Goal: Navigation & Orientation: Find specific page/section

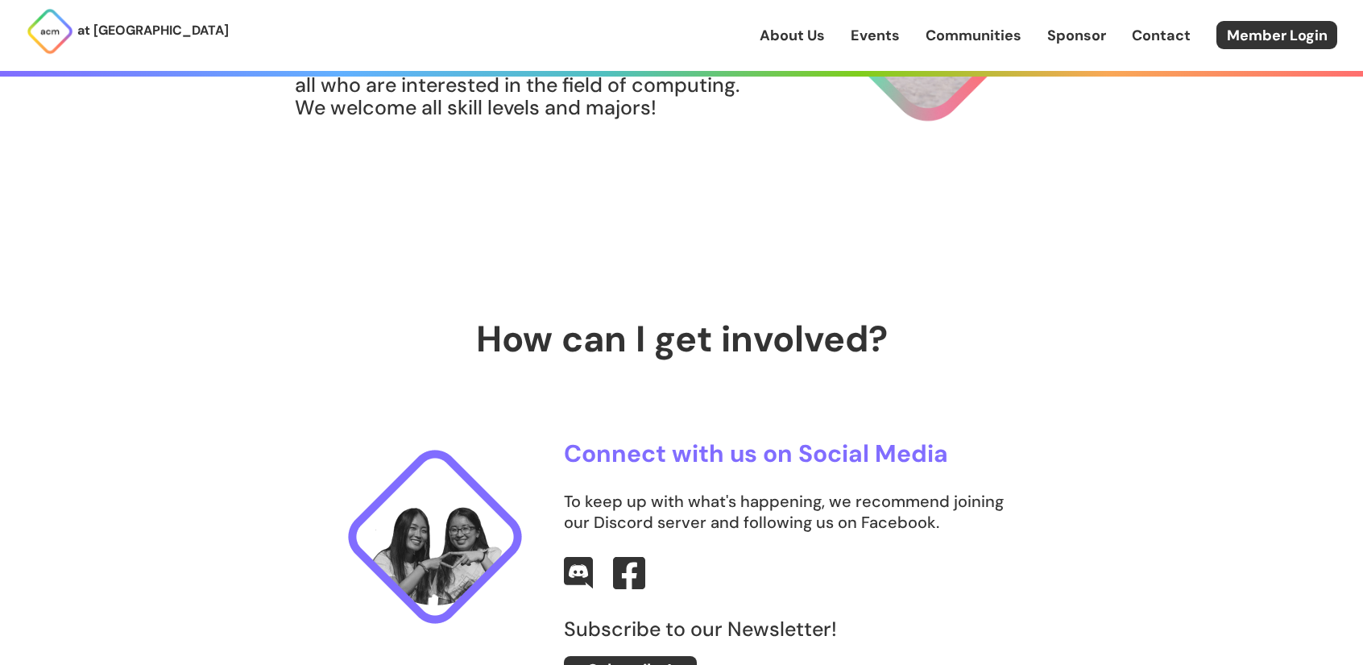
scroll to position [161, 0]
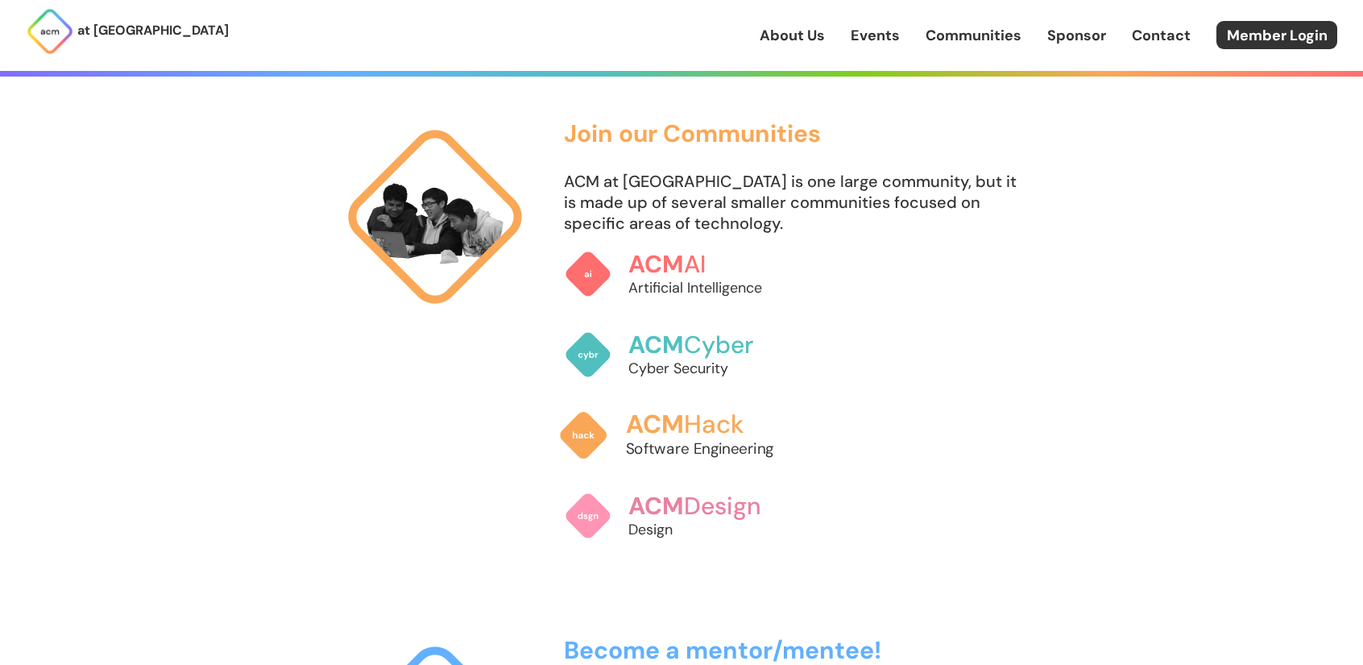
click at [690, 414] on h3 "ACM Hack" at bounding box center [715, 424] width 178 height 28
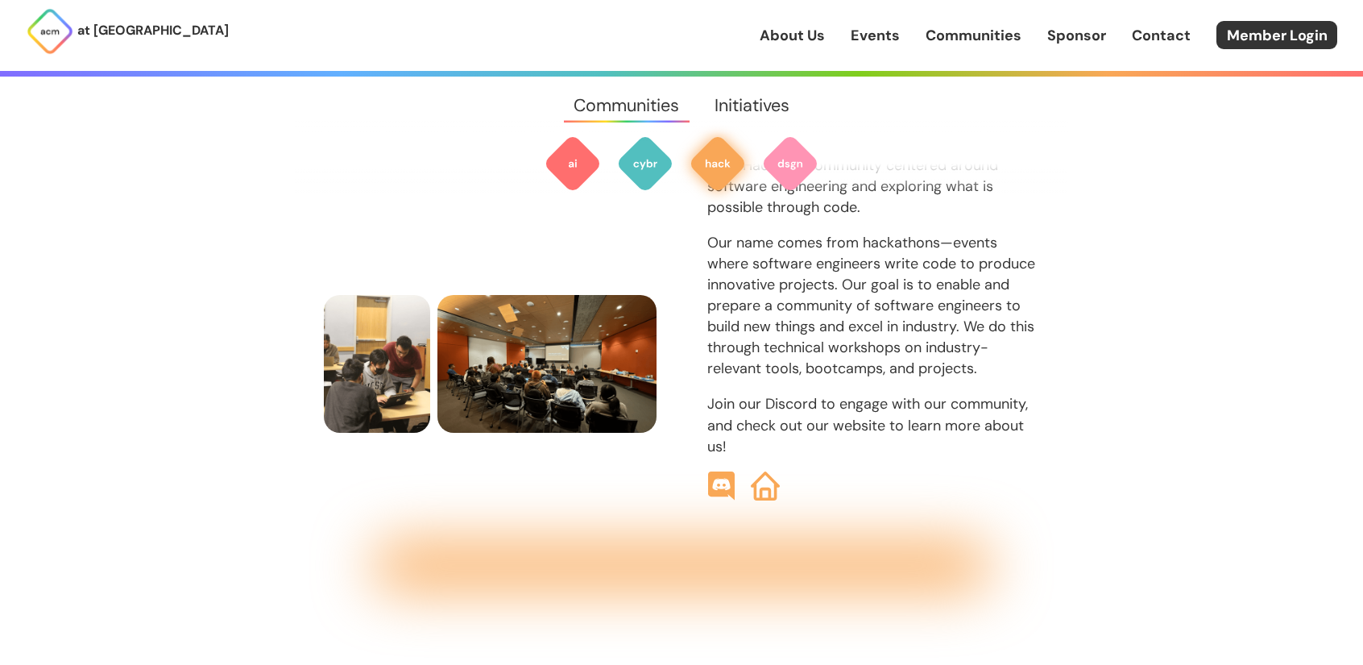
scroll to position [1818, 0]
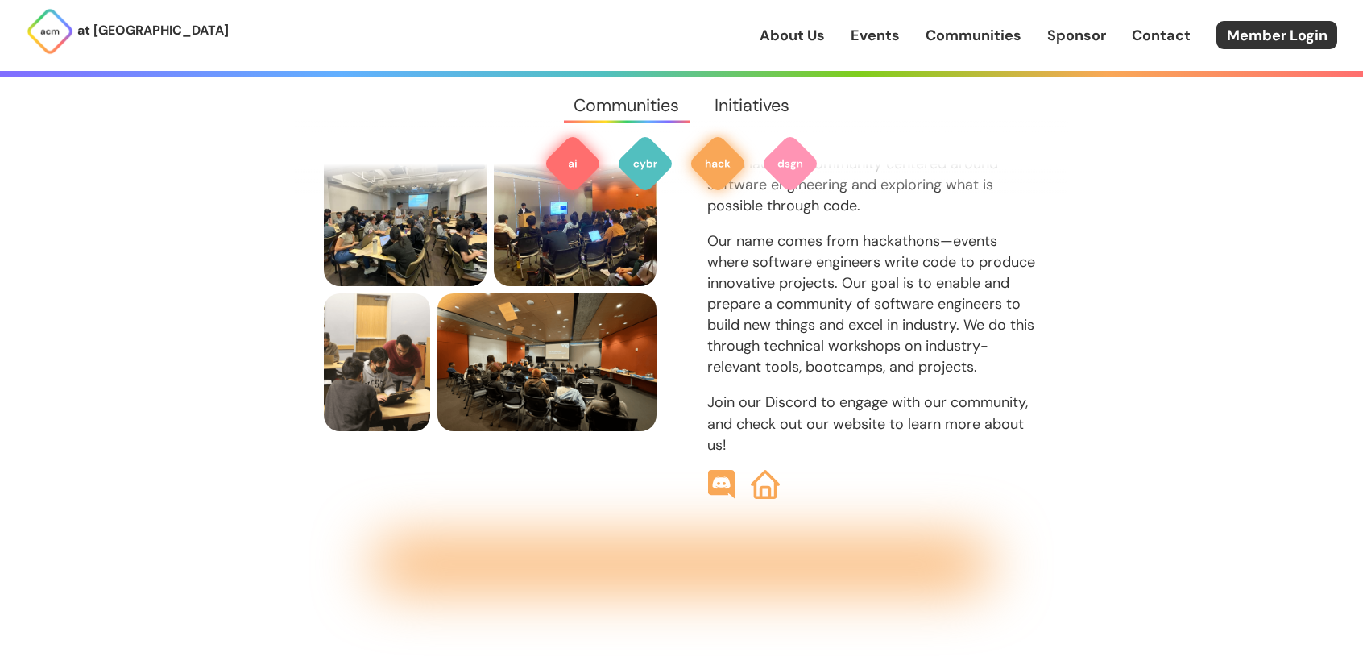
click at [588, 164] on img at bounding box center [573, 164] width 58 height 58
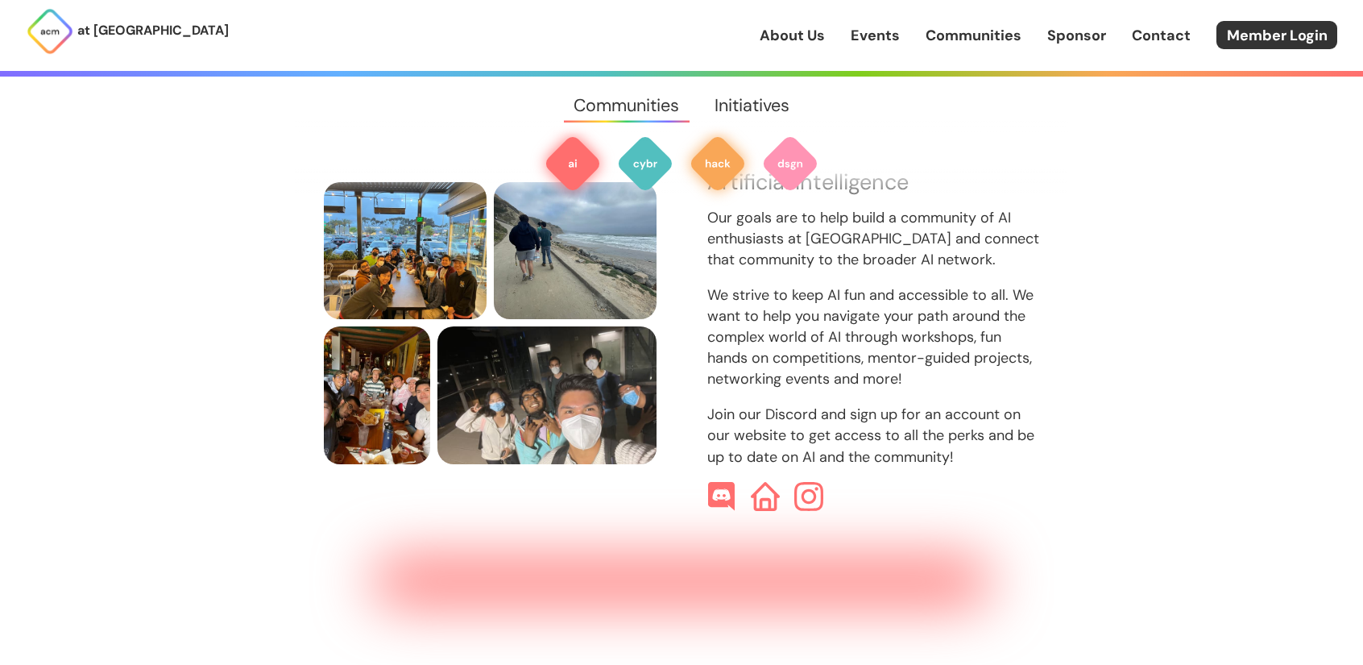
click at [725, 168] on img at bounding box center [718, 164] width 58 height 58
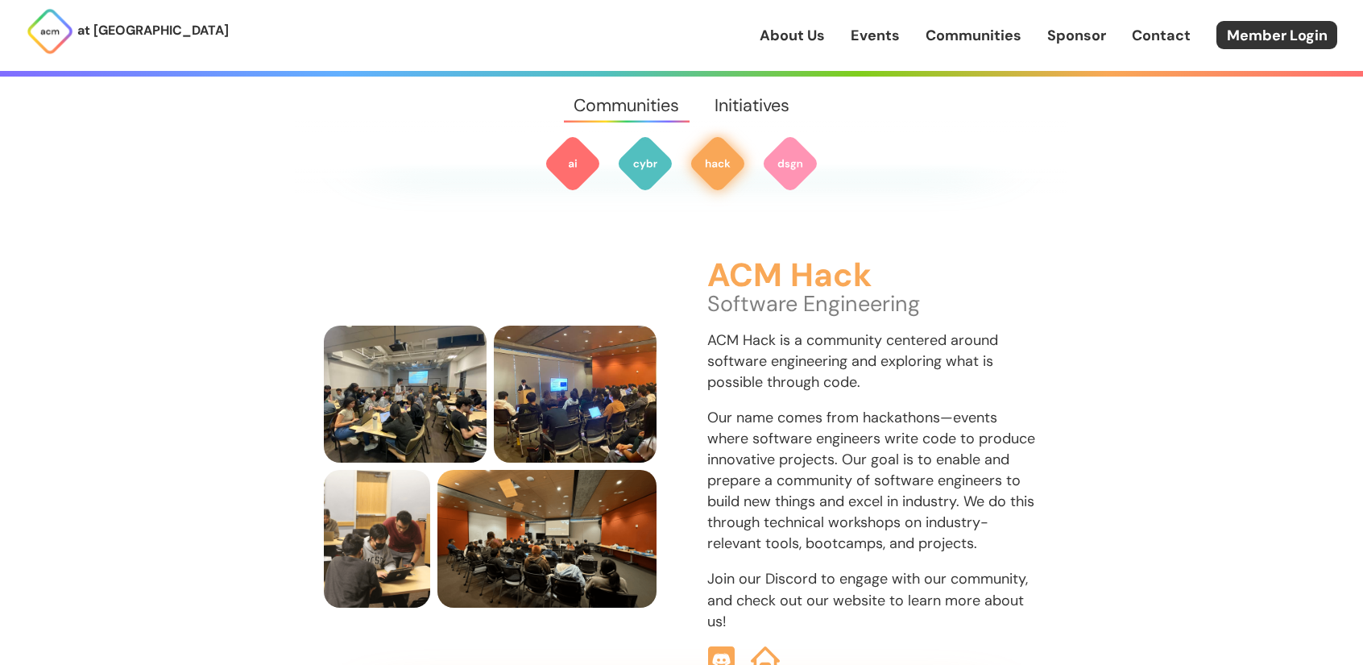
scroll to position [1657, 0]
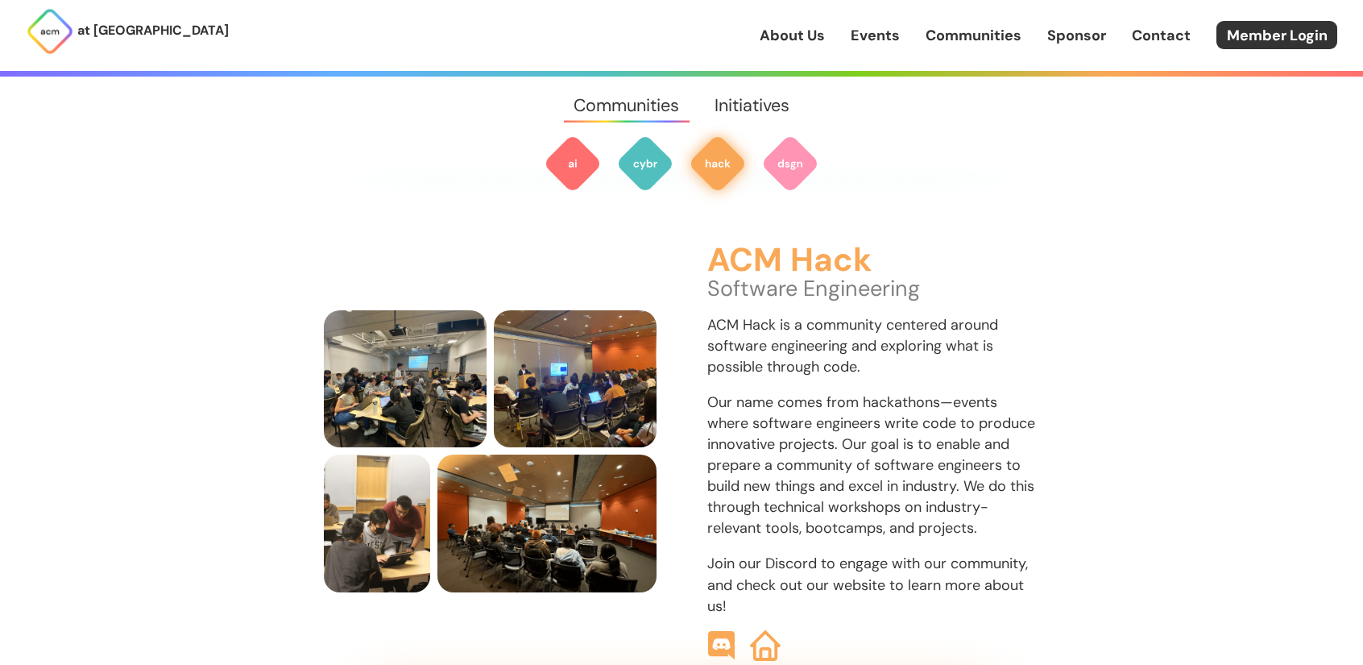
click at [757, 630] on img at bounding box center [765, 645] width 31 height 31
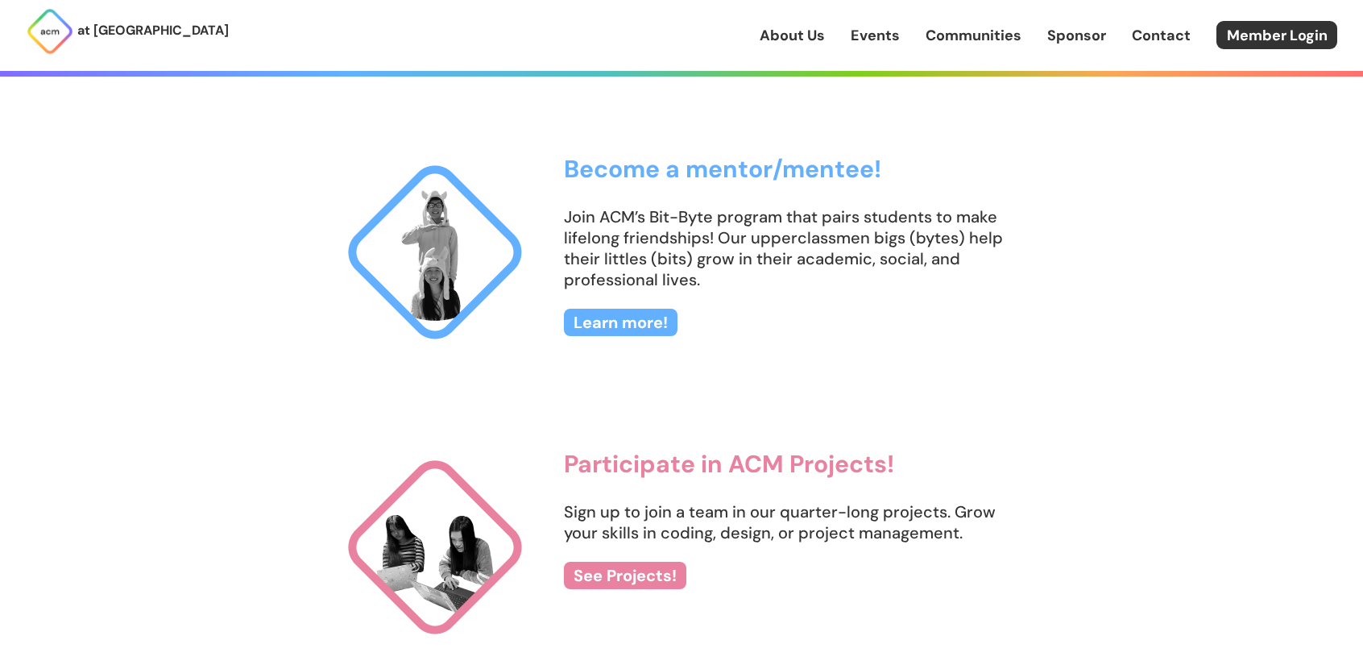
scroll to position [1350, 0]
